Goal: Task Accomplishment & Management: Manage account settings

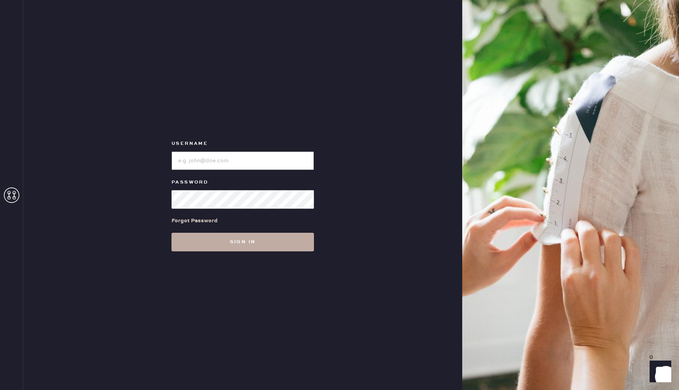
type input "reformationbethesdarow"
click at [250, 242] on button "Sign in" at bounding box center [242, 242] width 142 height 19
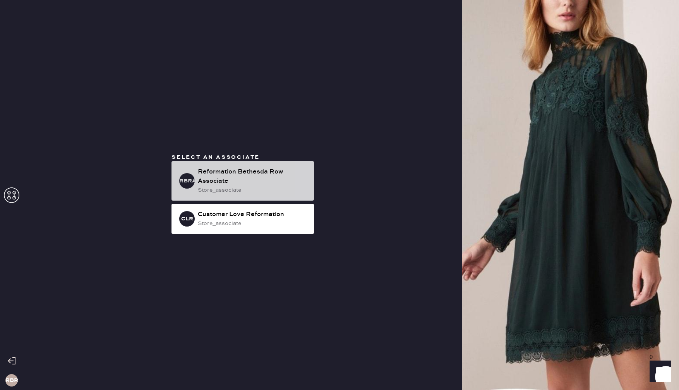
click at [231, 177] on div "Reformation Bethesda Row Associate" at bounding box center [253, 176] width 110 height 19
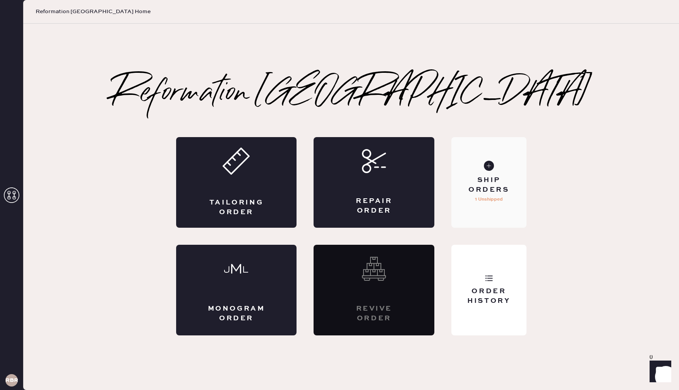
click at [489, 195] on p "1 Unshipped" at bounding box center [489, 199] width 28 height 9
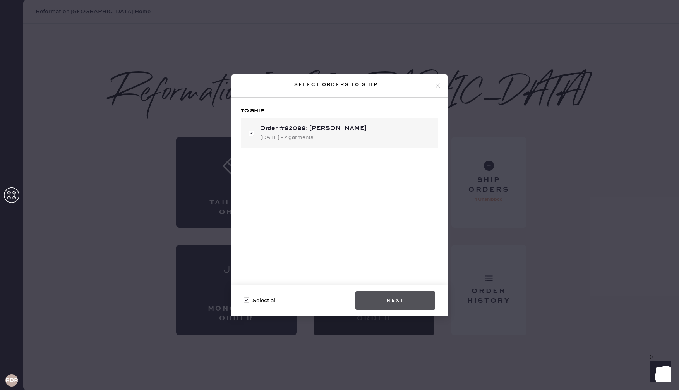
click at [394, 295] on button "Next" at bounding box center [395, 300] width 80 height 19
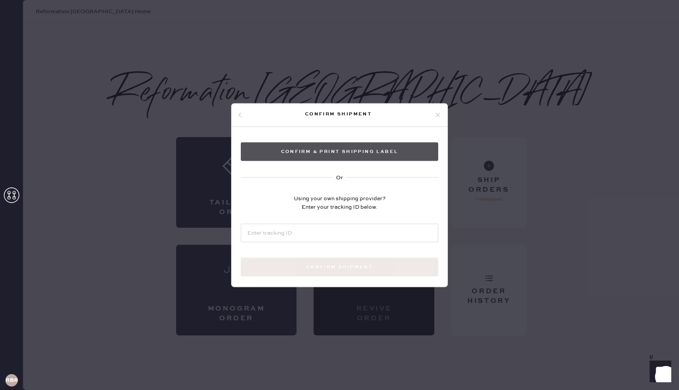
click at [368, 152] on button "Confirm & Print shipping label" at bounding box center [339, 151] width 197 height 19
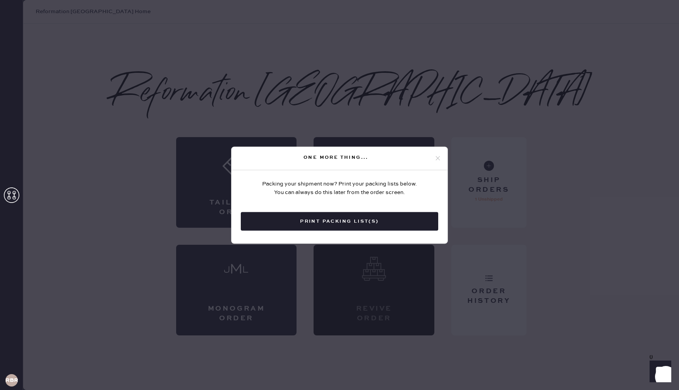
click at [319, 212] on button "Print Packing List(s)" at bounding box center [339, 221] width 197 height 19
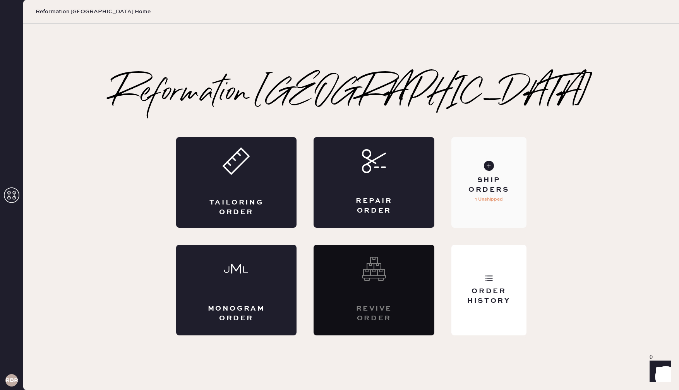
click at [493, 186] on div "Ship Orders" at bounding box center [488, 184] width 62 height 19
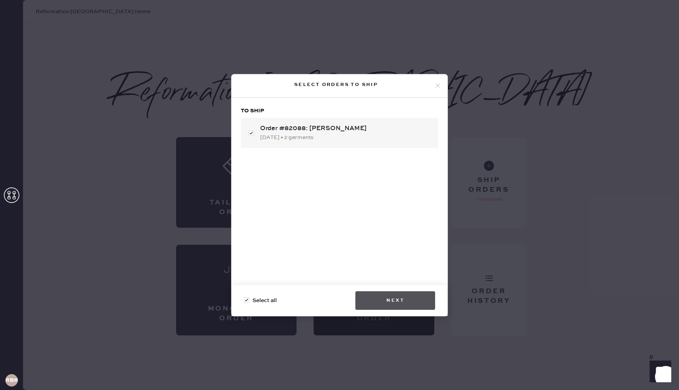
click at [399, 301] on button "Next" at bounding box center [395, 300] width 80 height 19
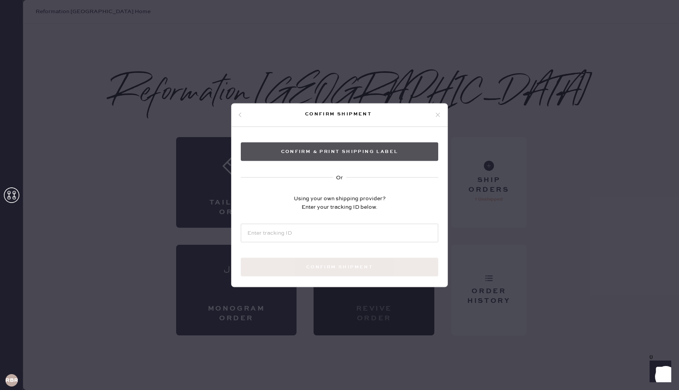
click at [344, 156] on button "Confirm & Print shipping label" at bounding box center [339, 151] width 197 height 19
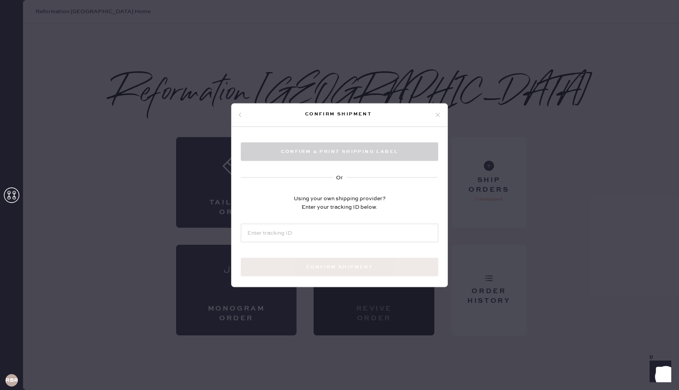
click at [343, 79] on div "Confirm shipment Confirm & Print shipping label Or Using your own shipping prov…" at bounding box center [339, 195] width 679 height 390
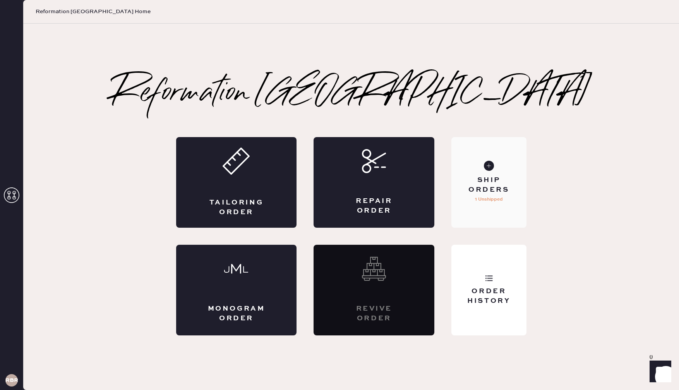
click at [510, 194] on div "Ship Orders" at bounding box center [488, 184] width 62 height 19
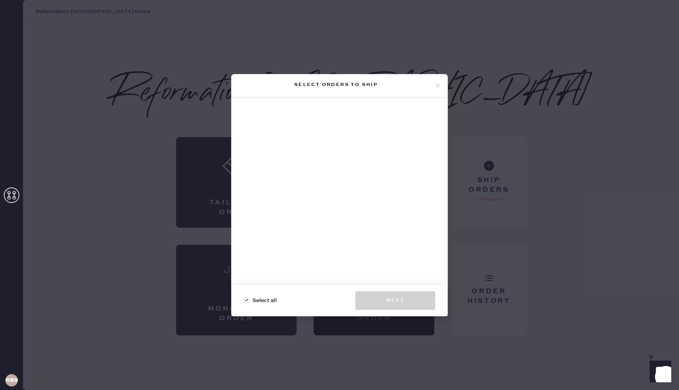
click at [436, 87] on use at bounding box center [438, 86] width 4 height 4
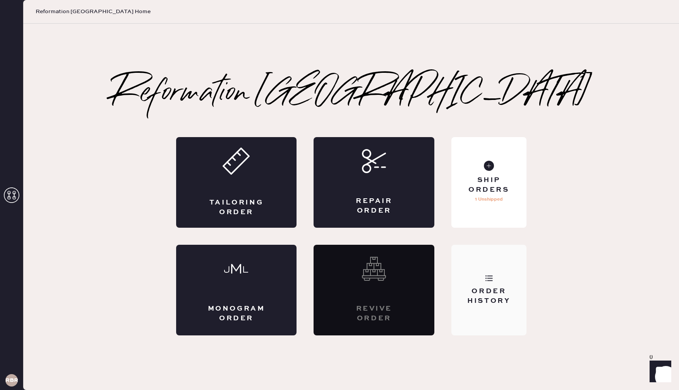
click at [504, 298] on div "Order History" at bounding box center [488, 295] width 62 height 19
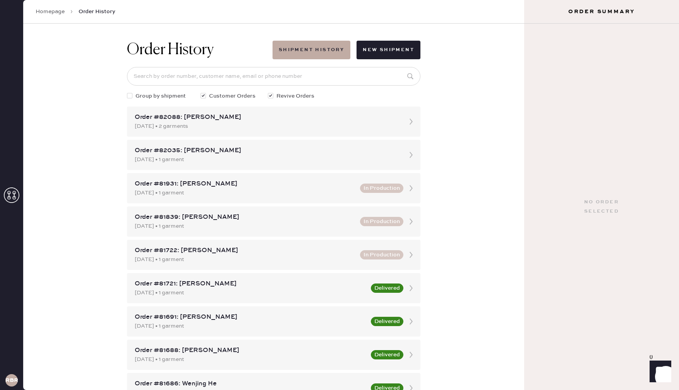
click at [135, 97] on span "Group by shipment" at bounding box center [160, 96] width 50 height 9
click at [127, 92] on input "Group by shipment" at bounding box center [127, 92] width 0 height 0
checkbox input "true"
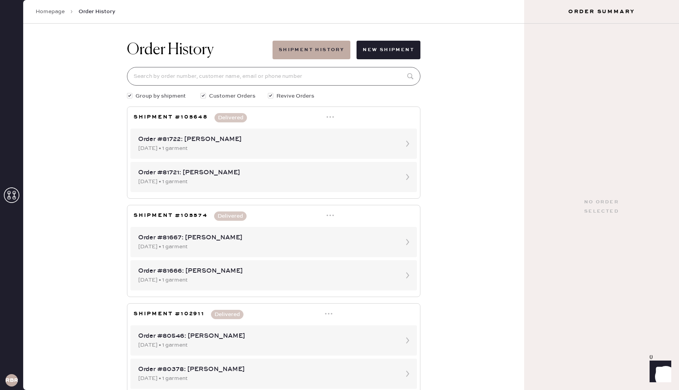
click at [301, 77] on input at bounding box center [273, 76] width 293 height 19
click at [158, 75] on input at bounding box center [273, 76] width 293 height 19
drag, startPoint x: 309, startPoint y: 98, endPoint x: 302, endPoint y: 97, distance: 7.0
click at [305, 98] on span "Revive Orders" at bounding box center [295, 96] width 38 height 9
click at [268, 92] on input "Revive Orders" at bounding box center [268, 92] width 0 height 0
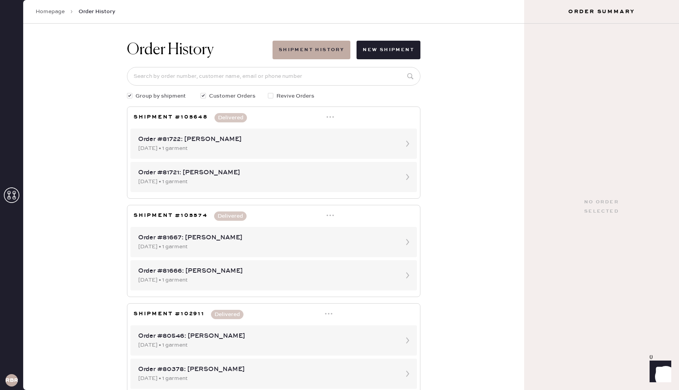
checkbox input "false"
click at [219, 94] on span "Customer Orders" at bounding box center [232, 96] width 46 height 9
click at [201, 92] on input "Customer Orders" at bounding box center [200, 92] width 0 height 0
checkbox input "false"
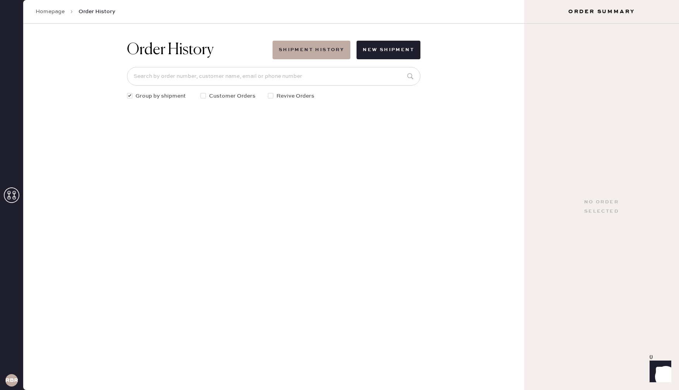
click at [154, 95] on span "Group by shipment" at bounding box center [160, 96] width 50 height 9
click at [127, 92] on input "Group by shipment" at bounding box center [127, 92] width 0 height 0
checkbox input "false"
click at [310, 48] on button "Shipment History" at bounding box center [311, 50] width 78 height 19
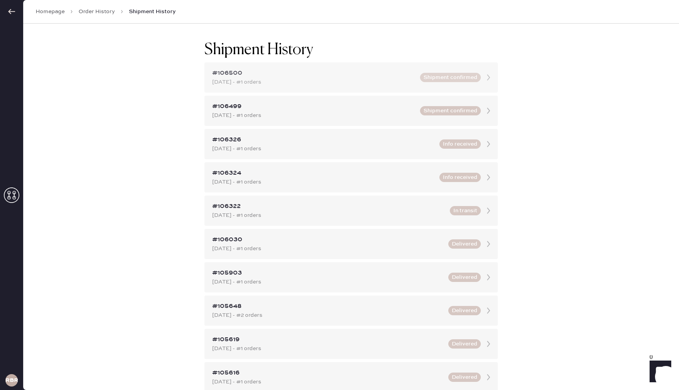
click at [311, 82] on div "Aug 29, 2025 - #1 orders" at bounding box center [313, 82] width 203 height 9
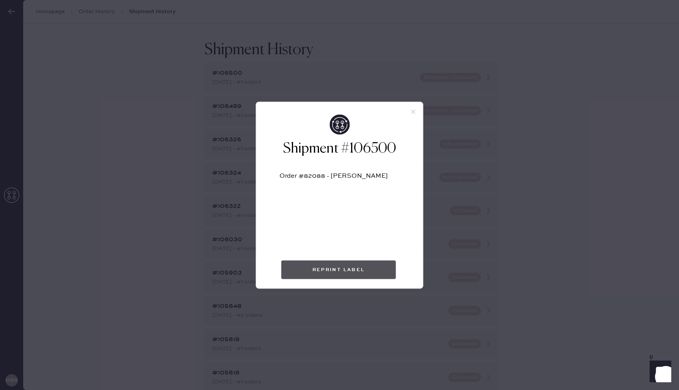
click at [332, 274] on button "Reprint Label" at bounding box center [338, 269] width 115 height 19
click at [412, 111] on icon at bounding box center [413, 111] width 7 height 7
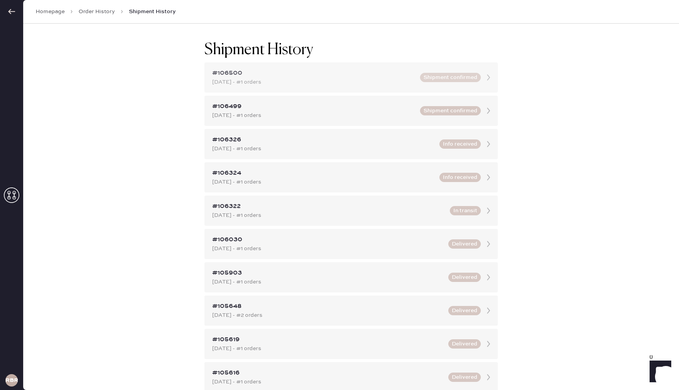
click at [333, 72] on div "#106500" at bounding box center [313, 73] width 203 height 9
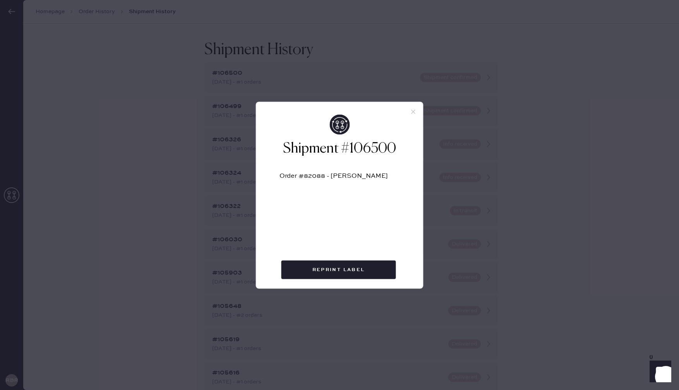
drag, startPoint x: 165, startPoint y: 75, endPoint x: 132, endPoint y: 71, distance: 32.8
click at [151, 73] on div "Shipment #106500 Order #82088 - Anna Chung Reprint Label" at bounding box center [339, 195] width 679 height 390
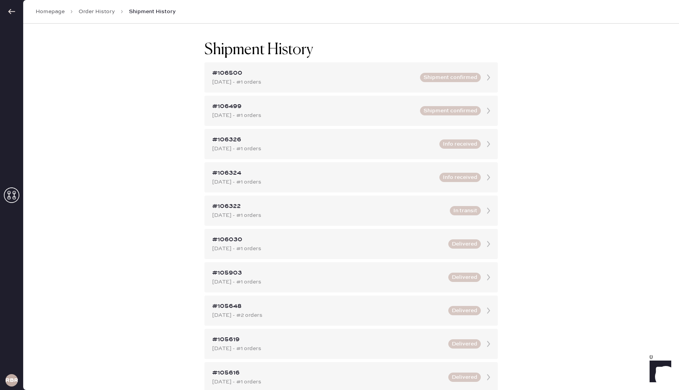
click at [5, 12] on div at bounding box center [11, 11] width 23 height 23
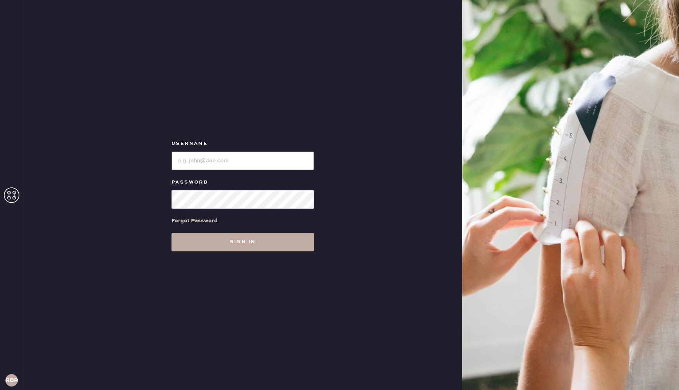
type input "reformationbethesdarow"
click at [274, 244] on button "Sign in" at bounding box center [242, 242] width 142 height 19
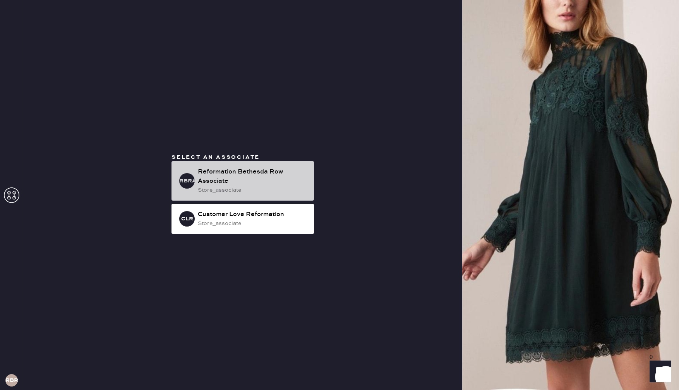
click at [238, 181] on div "Reformation Bethesda Row Associate" at bounding box center [253, 176] width 110 height 19
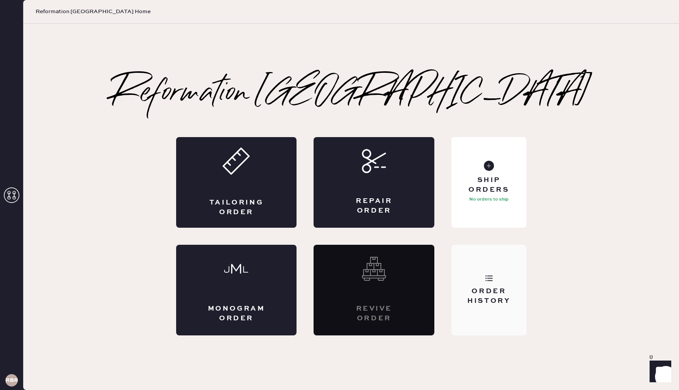
click at [497, 281] on div "Order History" at bounding box center [488, 290] width 75 height 91
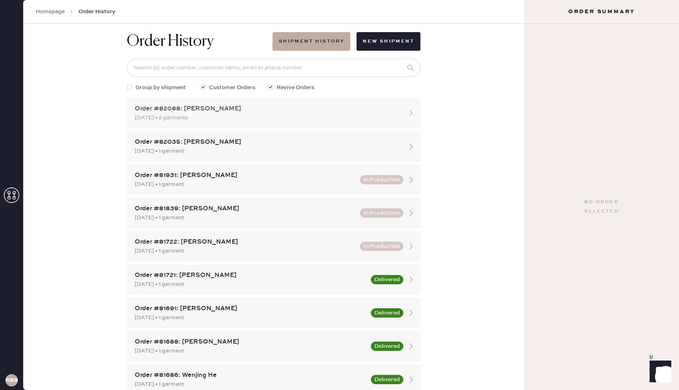
click at [412, 119] on div "Order #82088: [PERSON_NAME] [DATE] • 2 garments" at bounding box center [273, 113] width 293 height 30
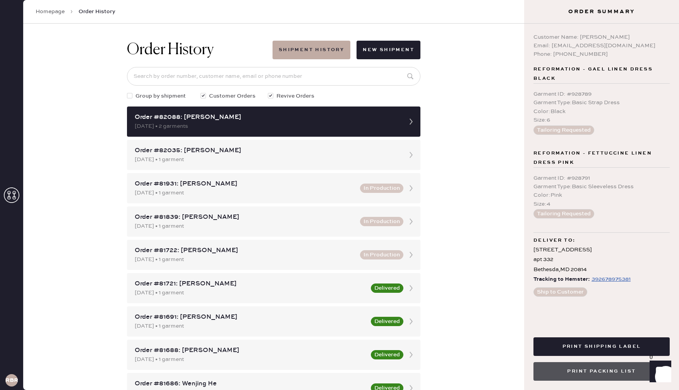
click at [588, 368] on button "Print Packing List" at bounding box center [601, 371] width 136 height 19
click at [572, 365] on button "Print Packing List" at bounding box center [601, 371] width 136 height 19
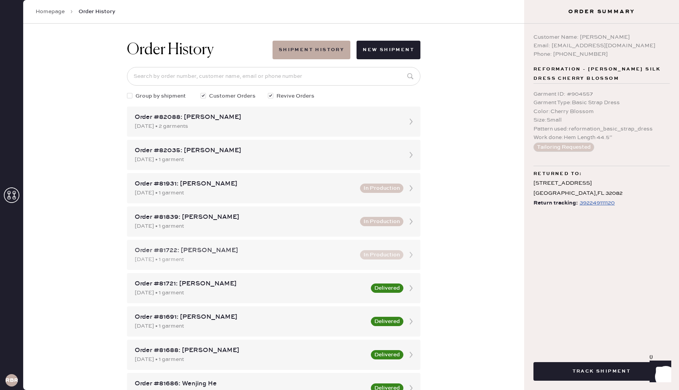
click at [249, 246] on div "Order #81722: [PERSON_NAME]" at bounding box center [245, 250] width 221 height 9
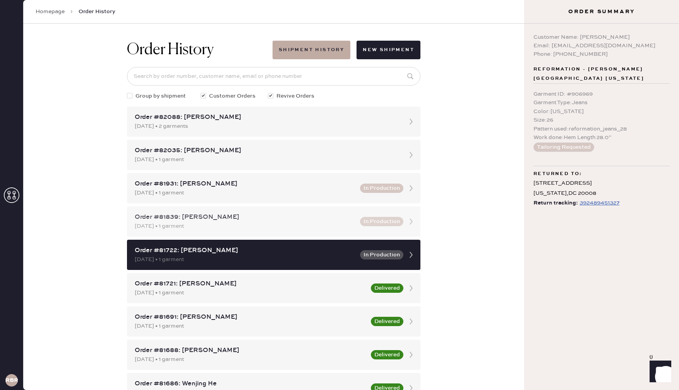
click at [252, 212] on div "Order #81839: [PERSON_NAME]" at bounding box center [245, 216] width 221 height 9
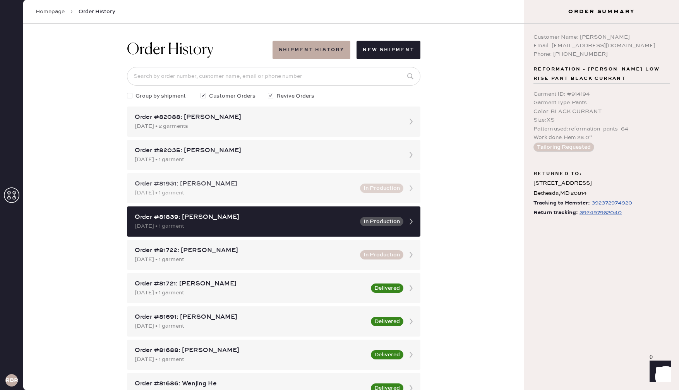
click at [254, 188] on div "[DATE] • 1 garment" at bounding box center [245, 192] width 221 height 9
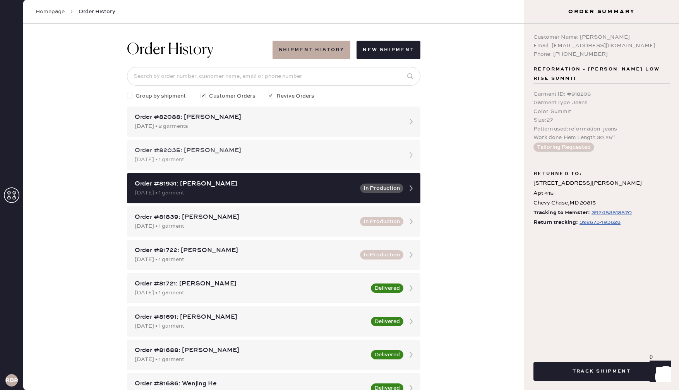
click at [274, 146] on div "Order #82035: [PERSON_NAME]" at bounding box center [267, 150] width 264 height 9
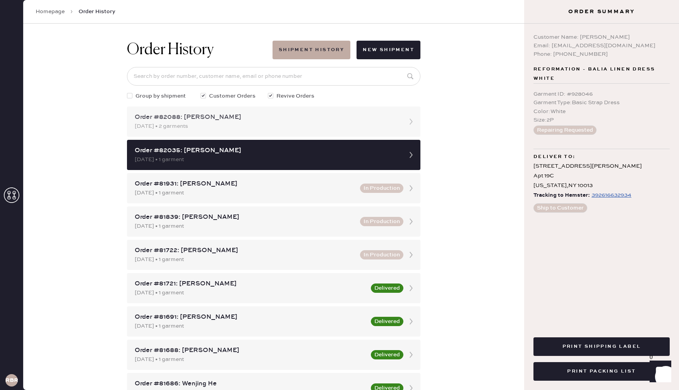
click at [283, 122] on div "[DATE] • 2 garments" at bounding box center [267, 126] width 264 height 9
